Goal: Task Accomplishment & Management: Complete application form

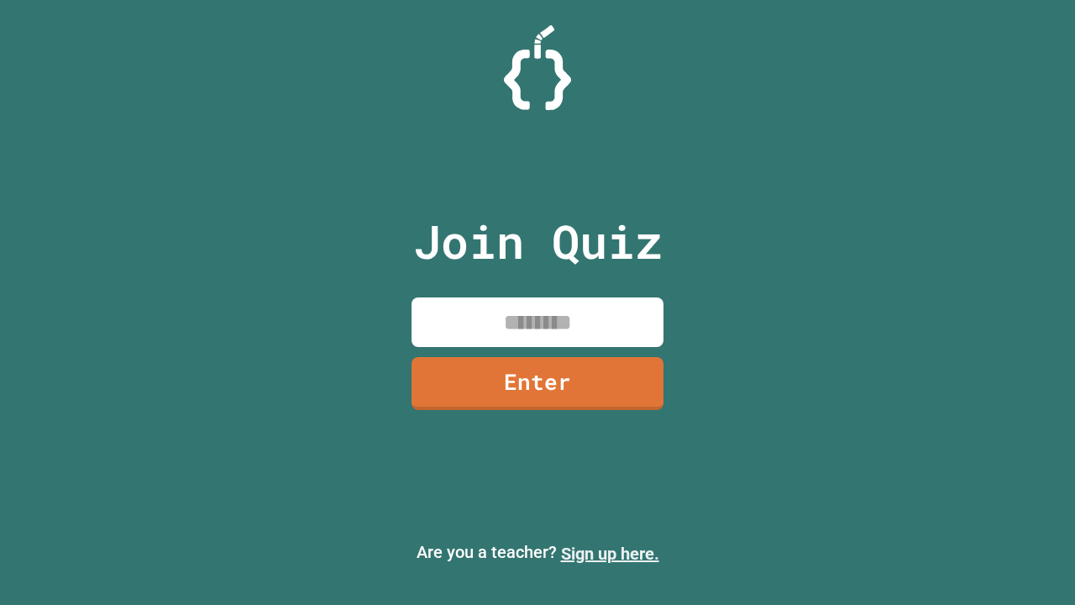
click at [610, 553] on link "Sign up here." at bounding box center [610, 553] width 98 height 20
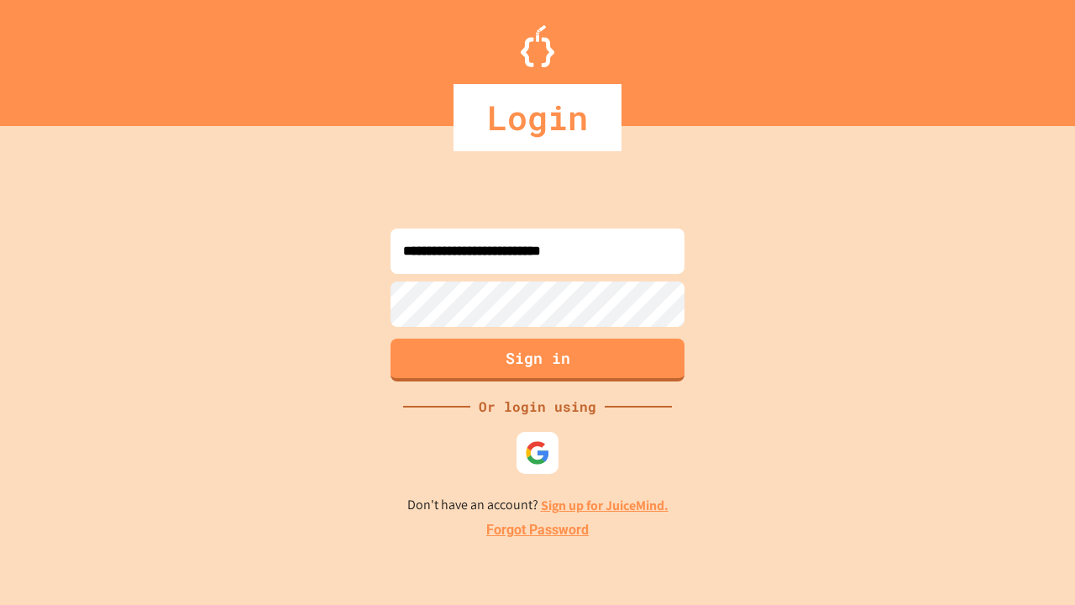
type input "**********"
